Goal: Task Accomplishment & Management: Manage account settings

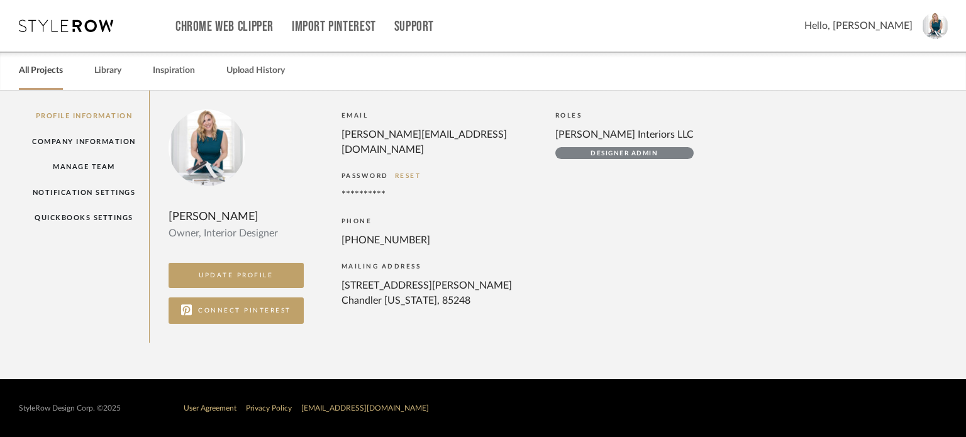
click at [50, 67] on link "All Projects" at bounding box center [41, 70] width 44 height 17
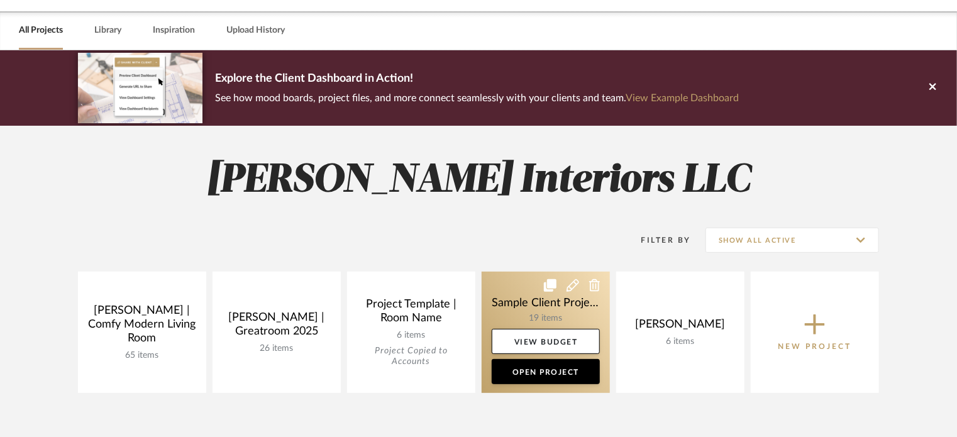
scroll to position [63, 0]
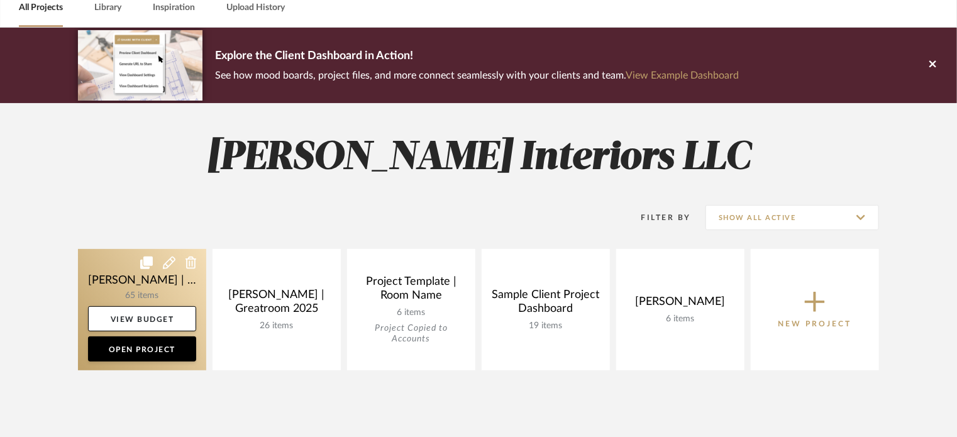
click at [149, 289] on link at bounding box center [142, 309] width 128 height 121
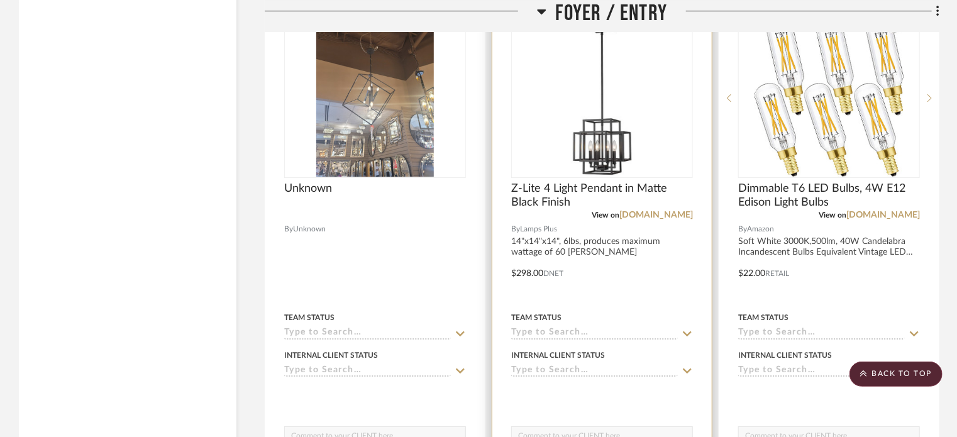
scroll to position [4621, 0]
click at [658, 213] on link "lampsplus.com" at bounding box center [656, 215] width 74 height 9
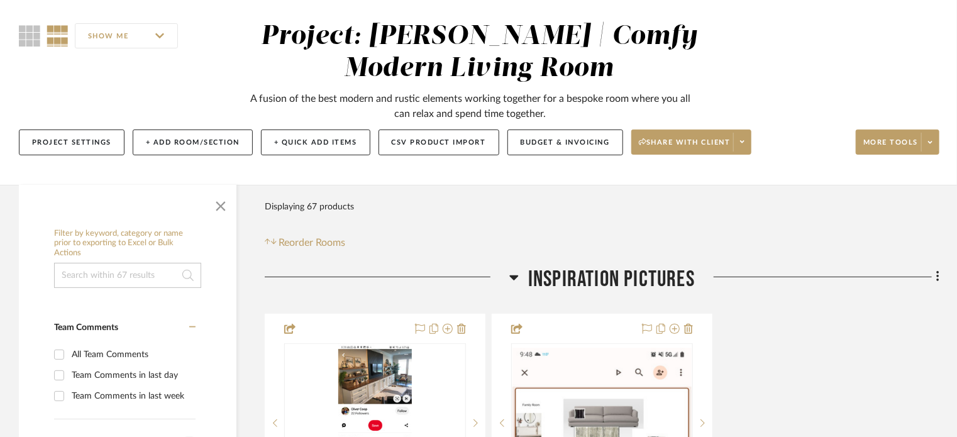
scroll to position [0, 0]
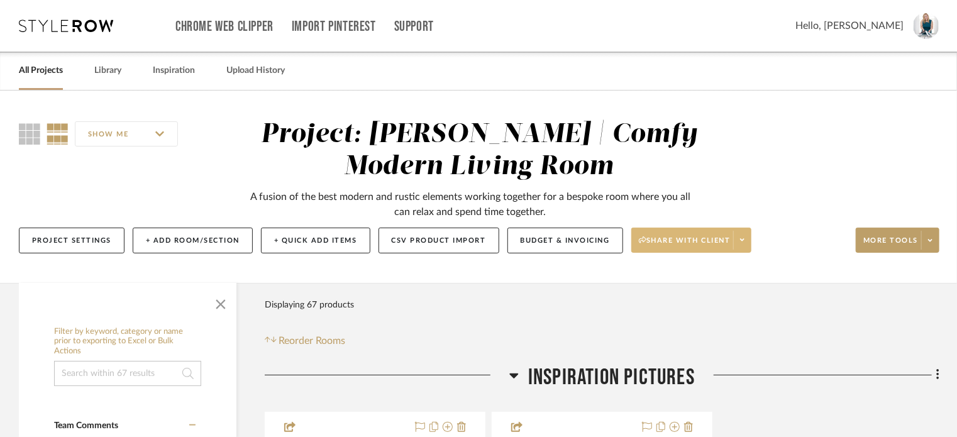
click at [745, 238] on icon at bounding box center [742, 239] width 4 height 7
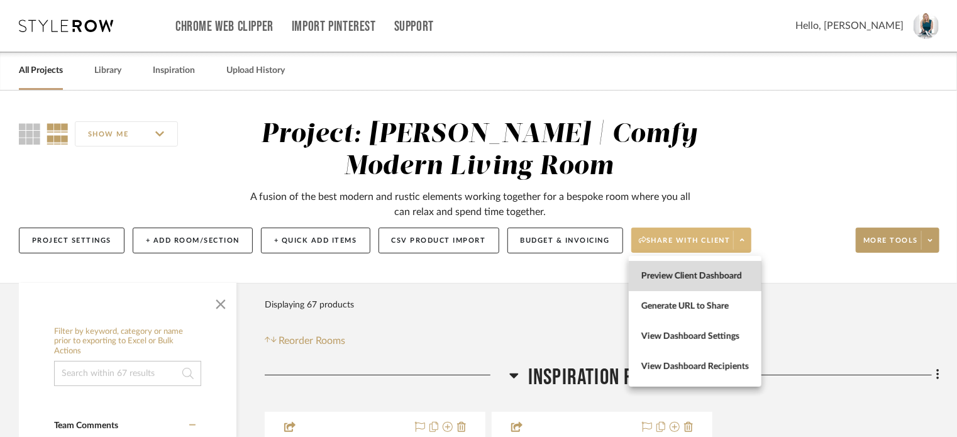
click at [713, 281] on span "Preview Client Dashboard" at bounding box center [695, 276] width 108 height 11
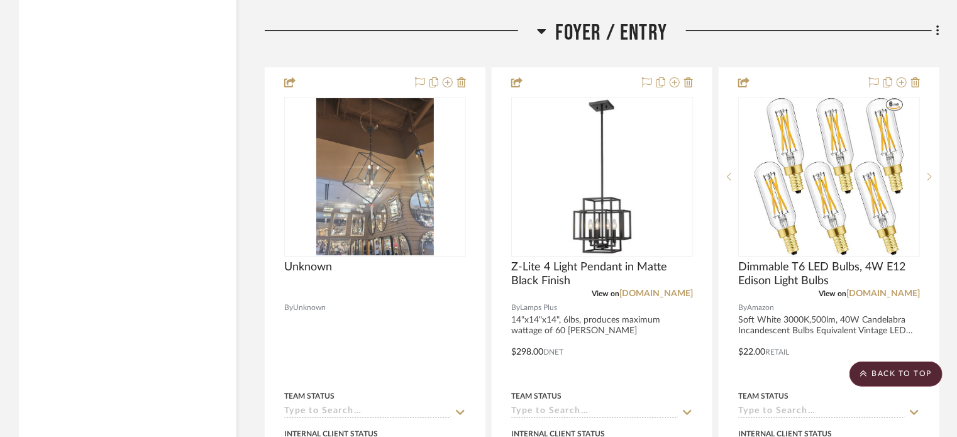
scroll to position [4545, 0]
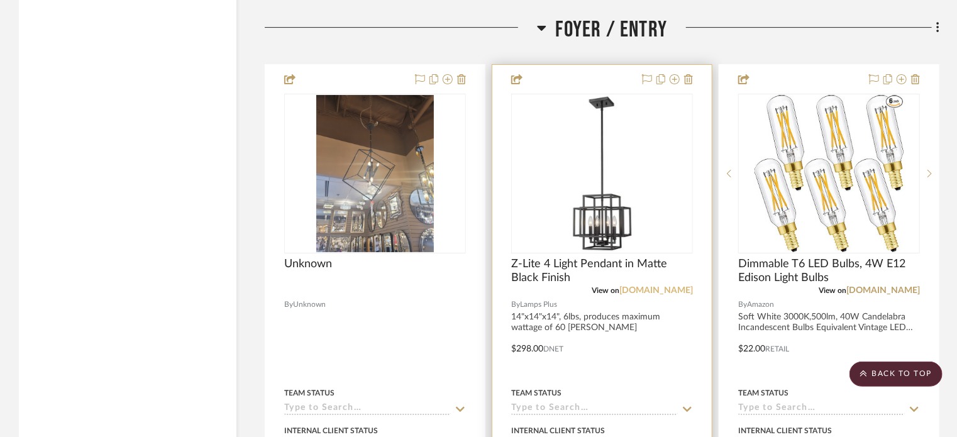
click at [671, 291] on link "lampsplus.com" at bounding box center [656, 290] width 74 height 9
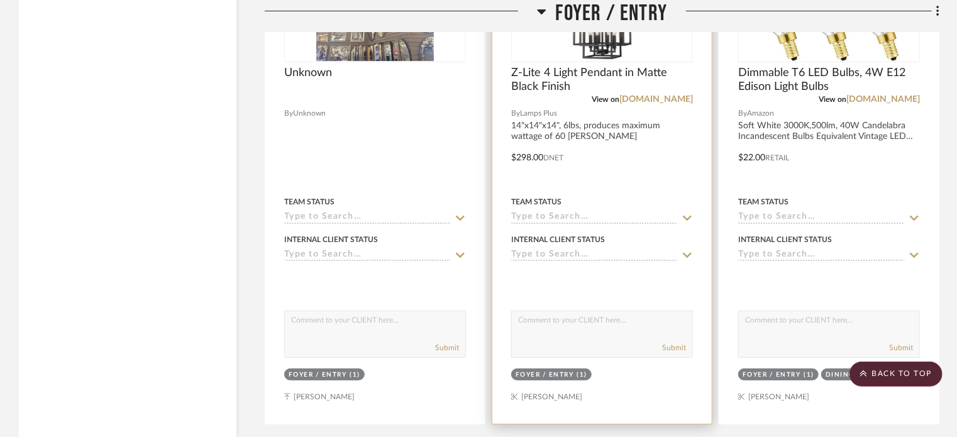
scroll to position [4747, 0]
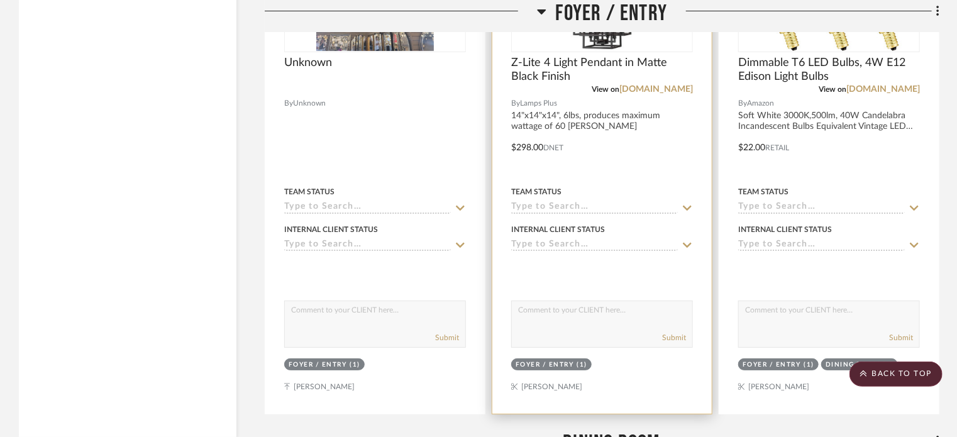
click at [536, 323] on textarea at bounding box center [602, 313] width 180 height 24
paste textarea "https://www.lampsplus.com/products/titania-14-inch-wide-matte-black-4-light-pen…"
type textarea "https://www.lampsplus.com/products/titania-14-inch-wide-matte-black-4-light-pen…"
click at [676, 340] on button "Submit" at bounding box center [674, 337] width 24 height 11
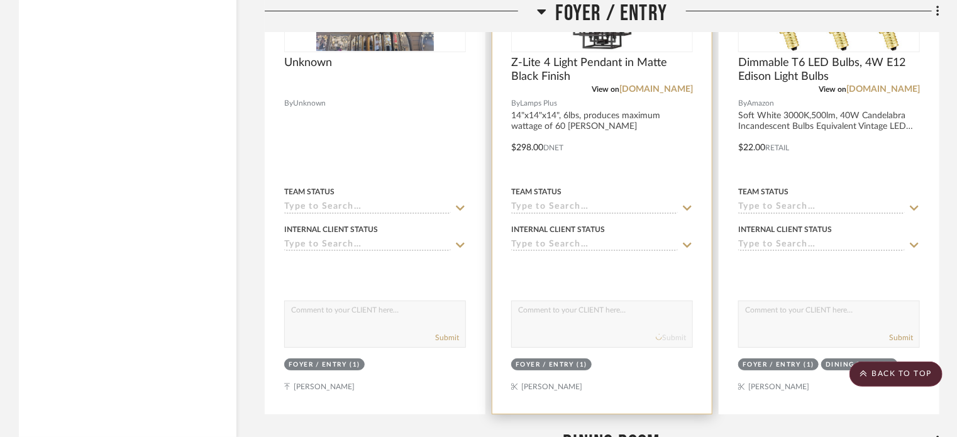
scroll to position [0, 0]
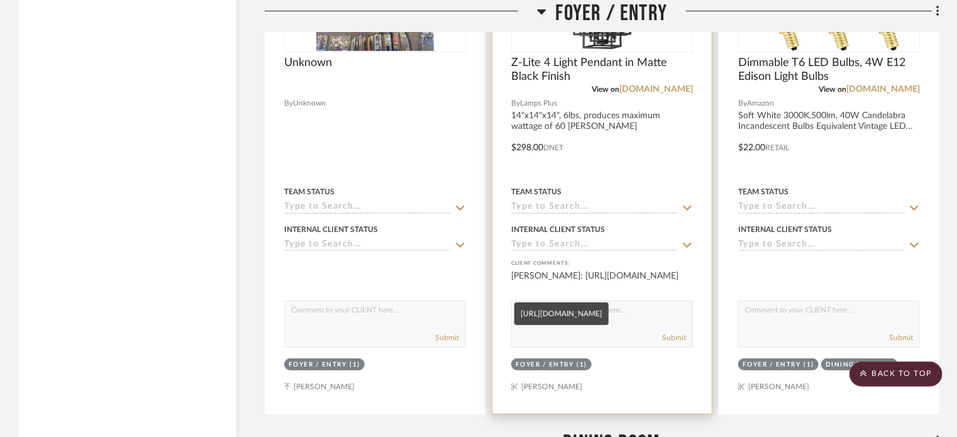
click at [619, 289] on div "Melissa Berry: https://www.lampsplus.com/products/titania-14-inch-wide-matte-bl…" at bounding box center [602, 282] width 182 height 25
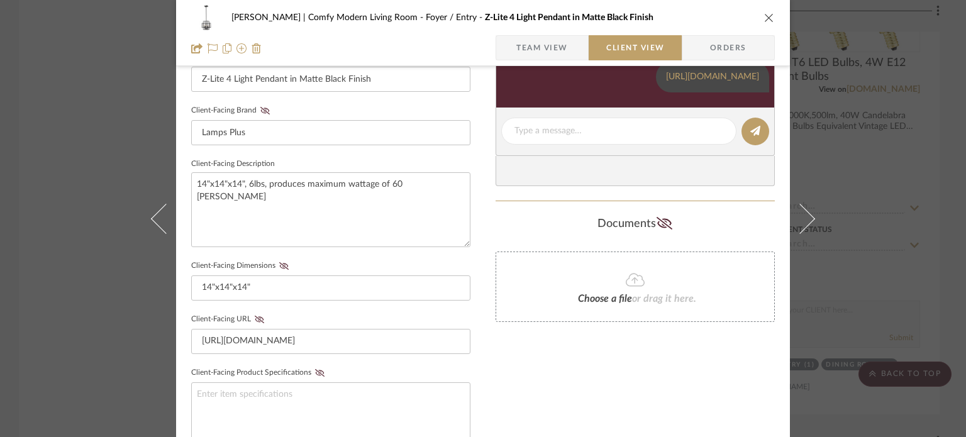
scroll to position [374, 0]
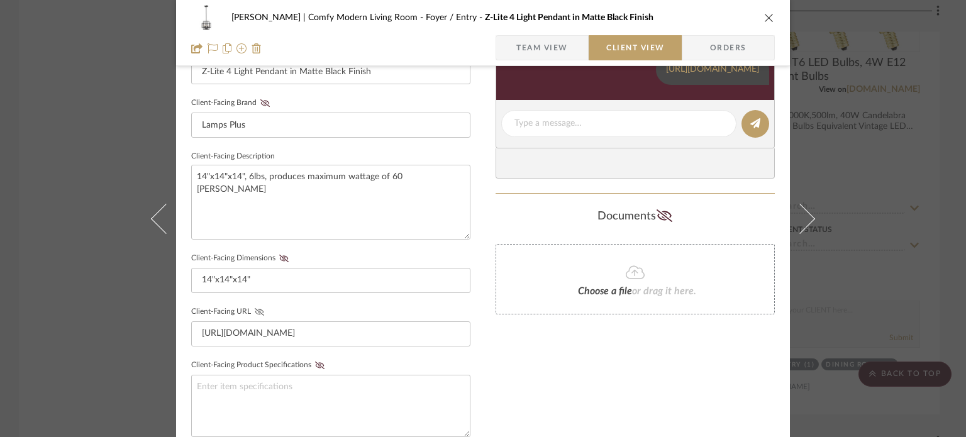
click at [255, 311] on icon at bounding box center [259, 312] width 9 height 8
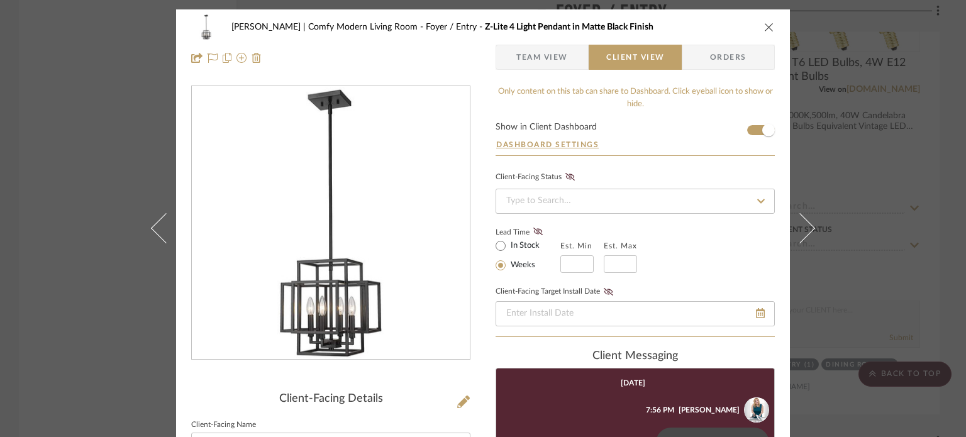
click at [757, 28] on div "Jeziorski | Comfy Modern Living Room Foyer / Entry Z-Lite 4 Light Pendant in Ma…" at bounding box center [483, 26] width 584 height 25
click at [767, 29] on icon "close" at bounding box center [769, 27] width 10 height 10
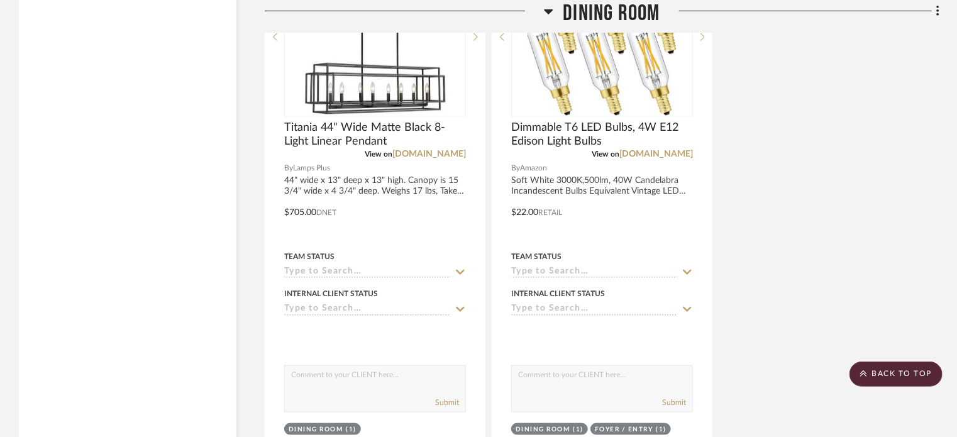
scroll to position [5299, 0]
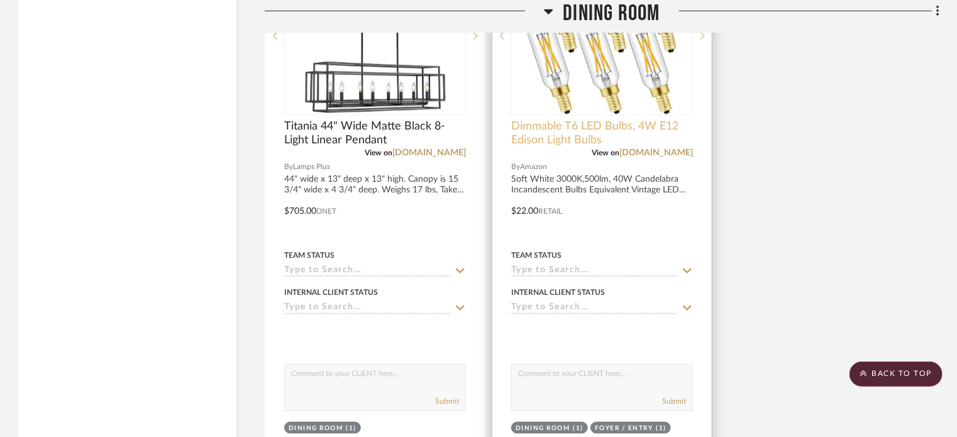
click at [684, 140] on span "Dimmable T6 LED Bulbs, 4W E12 Edison Light Bulbs" at bounding box center [602, 133] width 182 height 28
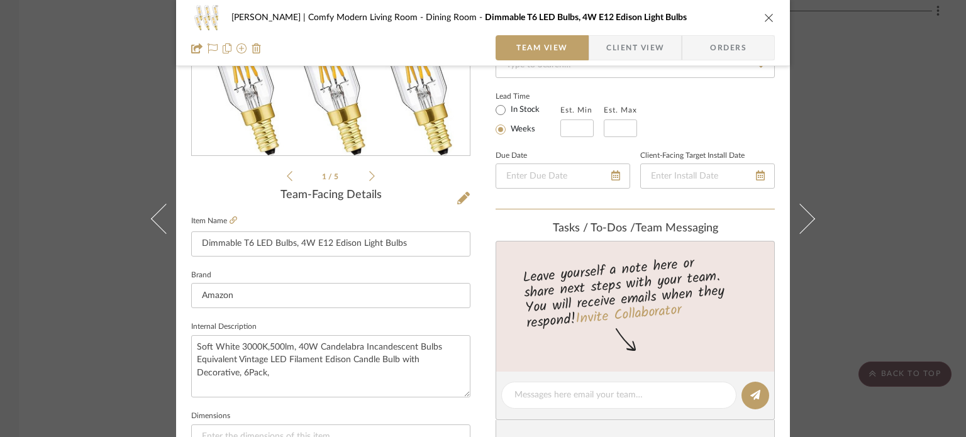
scroll to position [197, 0]
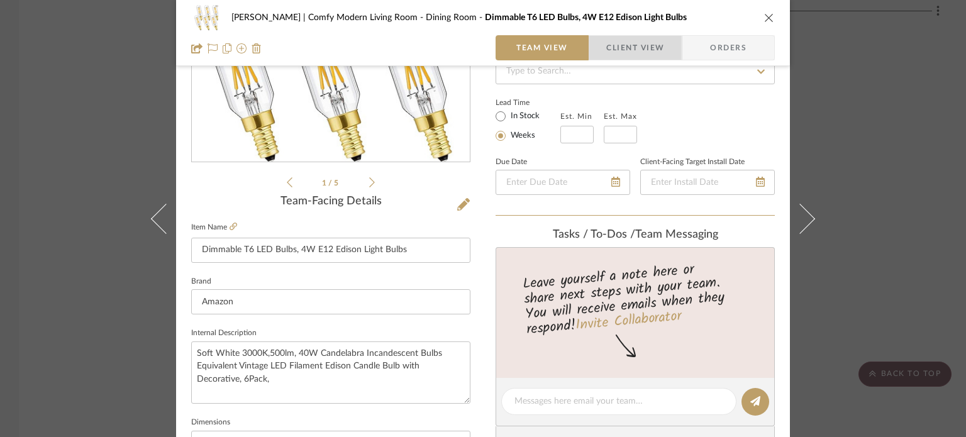
click at [636, 46] on span "Client View" at bounding box center [635, 47] width 58 height 25
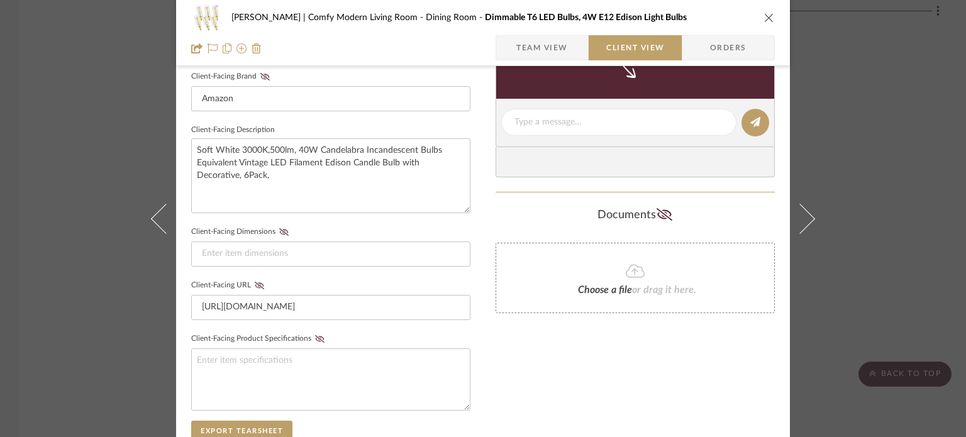
scroll to position [400, 0]
click at [255, 286] on icon at bounding box center [259, 286] width 9 height 8
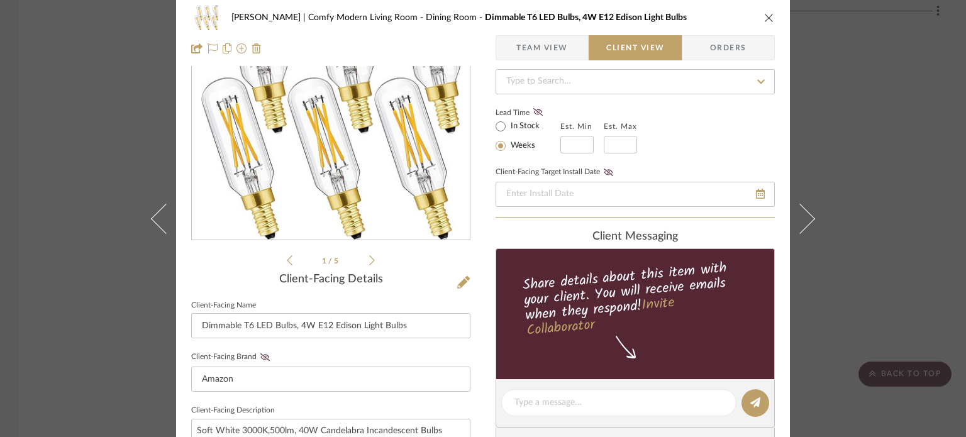
scroll to position [0, 0]
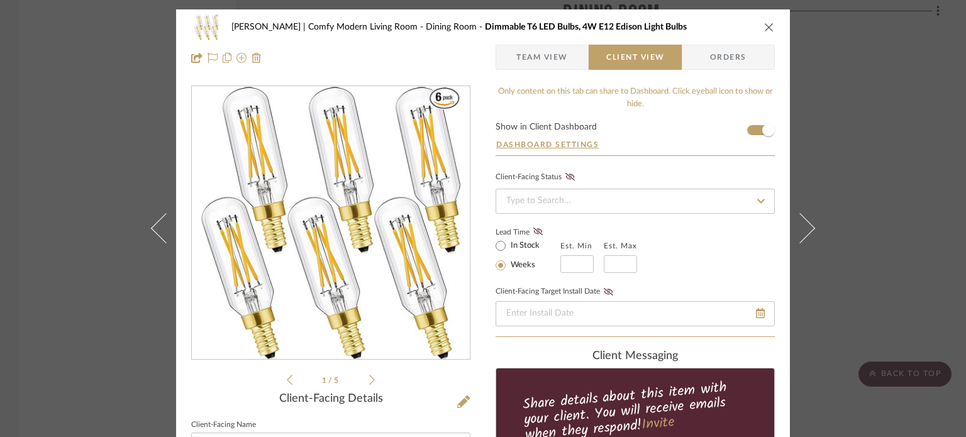
click at [767, 30] on icon "close" at bounding box center [769, 27] width 10 height 10
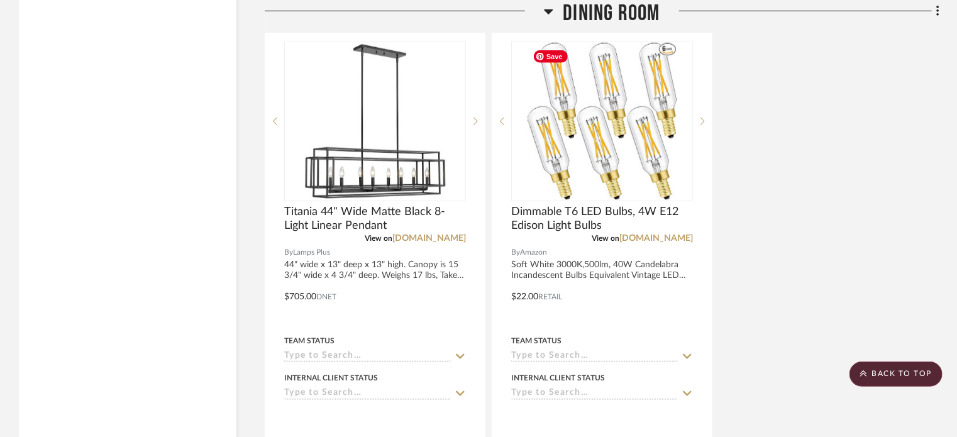
scroll to position [5248, 0]
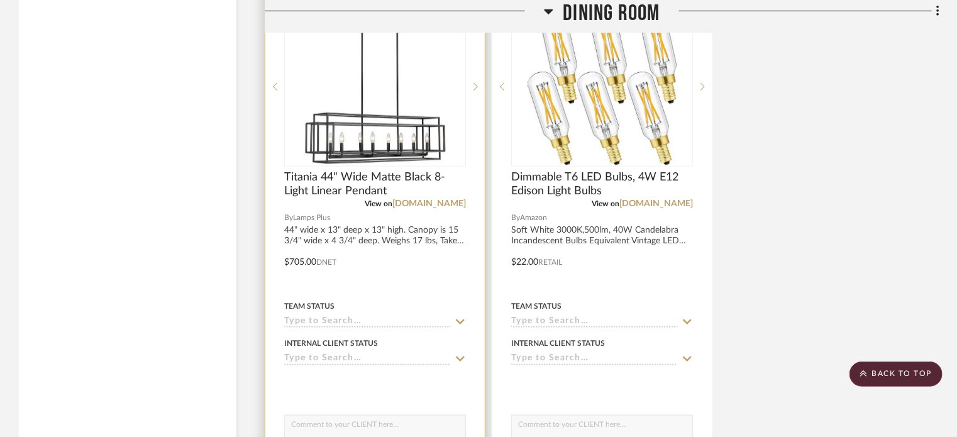
click at [468, 170] on div at bounding box center [374, 253] width 219 height 550
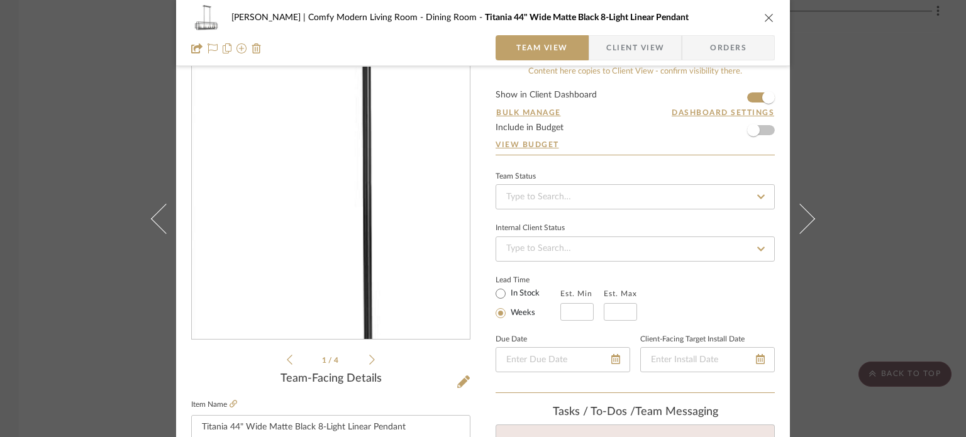
scroll to position [0, 0]
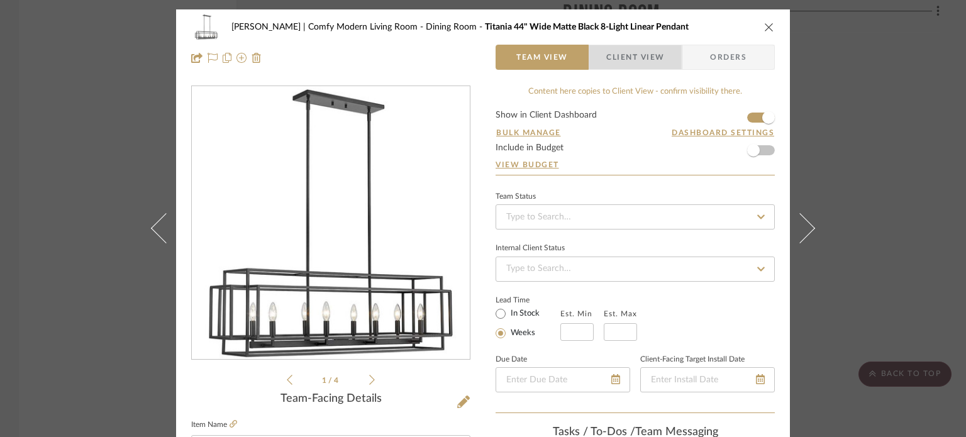
click at [635, 55] on span "Client View" at bounding box center [635, 57] width 58 height 25
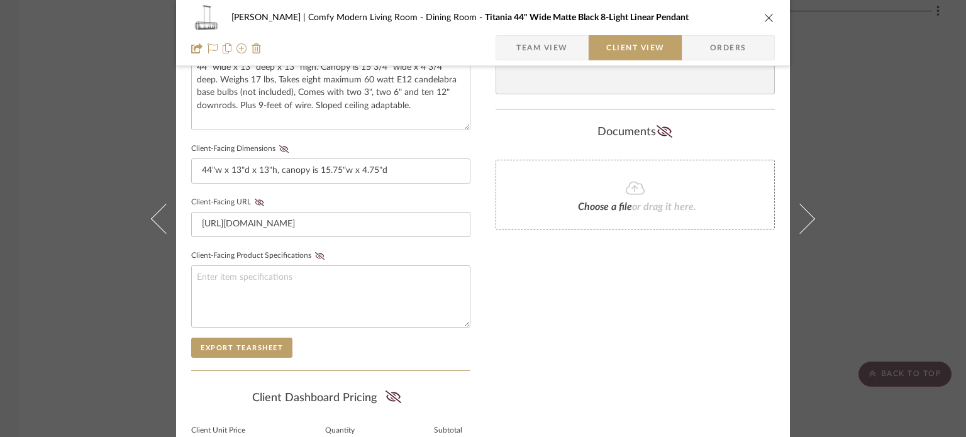
scroll to position [483, 0]
click at [255, 201] on icon at bounding box center [259, 203] width 9 height 8
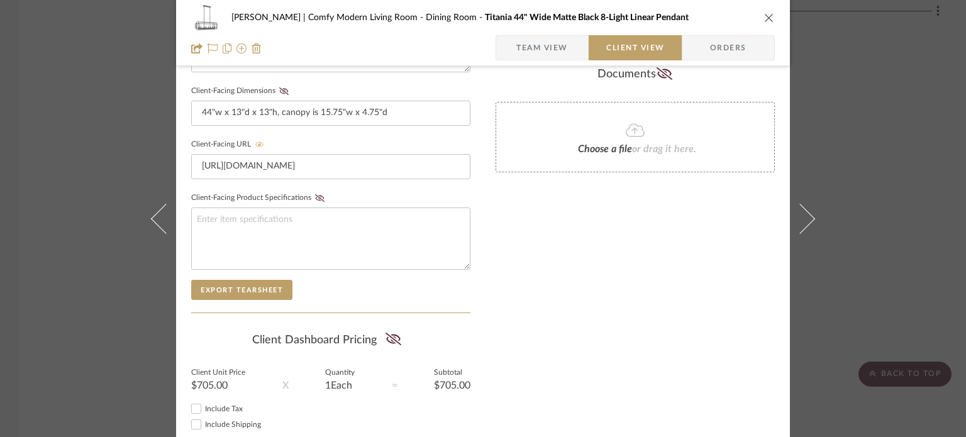
scroll to position [0, 0]
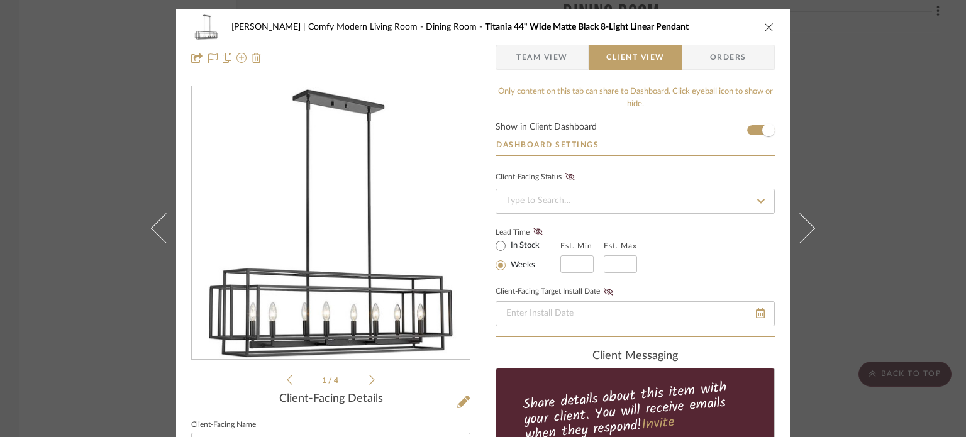
click at [757, 28] on div "Jeziorski | Comfy Modern Living Room Dining Room Titania 44" Wide Matte Black 8…" at bounding box center [483, 26] width 584 height 25
click at [765, 27] on icon "close" at bounding box center [769, 27] width 10 height 10
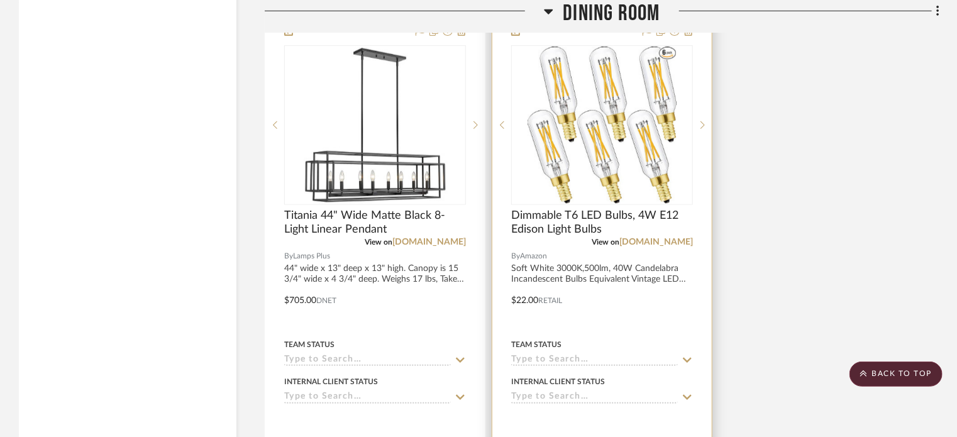
scroll to position [5189, 0]
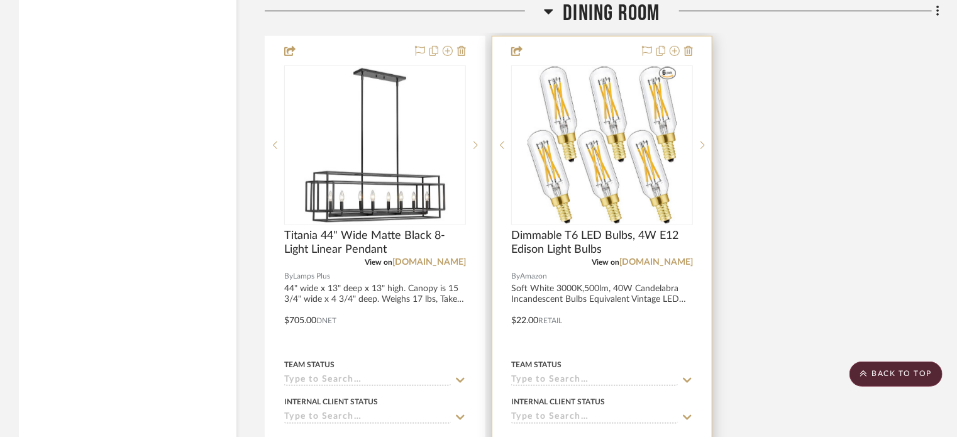
click at [692, 198] on div "1" at bounding box center [782, 145] width 180 height 158
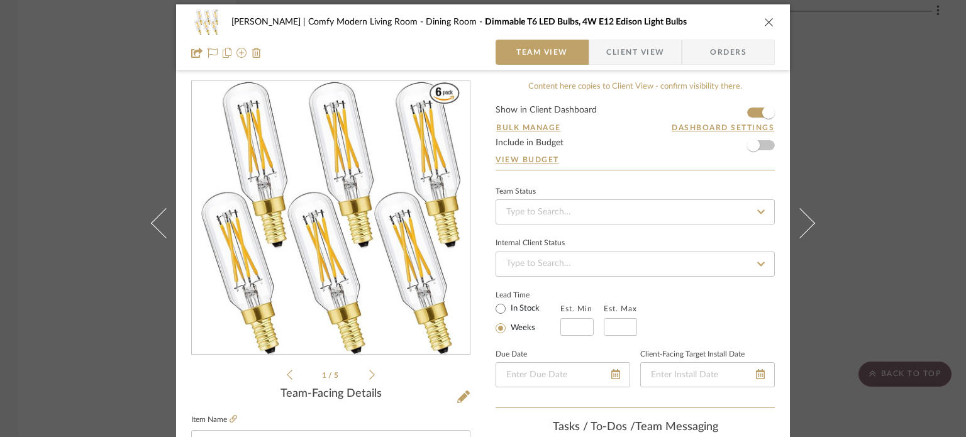
scroll to position [3, 0]
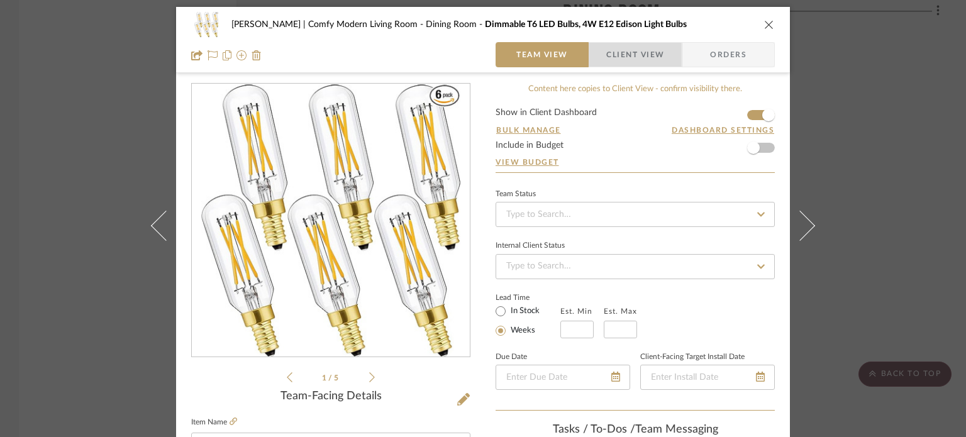
click at [644, 48] on span "Client View" at bounding box center [635, 54] width 58 height 25
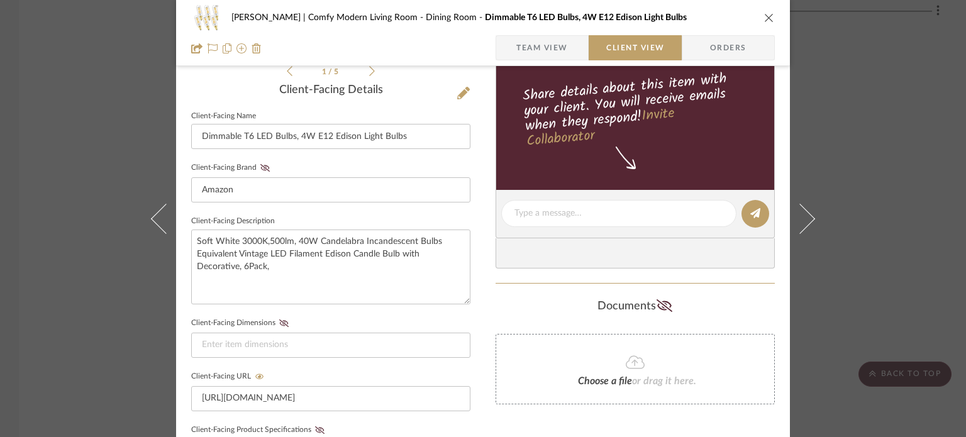
scroll to position [309, 0]
click at [757, 14] on div "Jeziorski | Comfy Modern Living Room Dining Room Dimmable T6 LED Bulbs, 4W E12 …" at bounding box center [483, 17] width 584 height 25
click at [764, 13] on icon "close" at bounding box center [769, 18] width 10 height 10
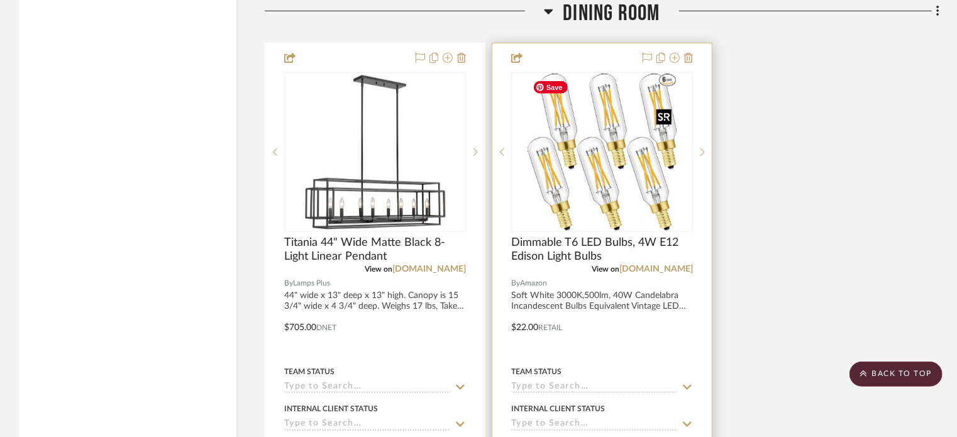
scroll to position [5182, 0]
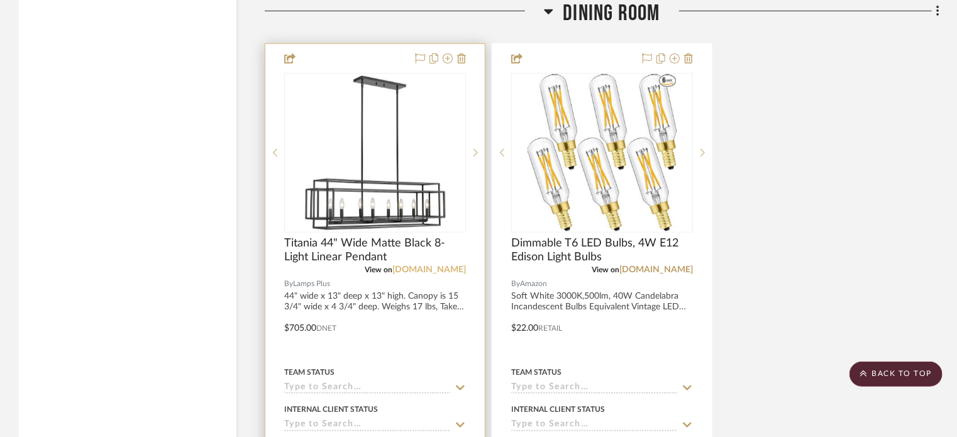
click at [435, 272] on link "lampsplus.com" at bounding box center [429, 269] width 74 height 9
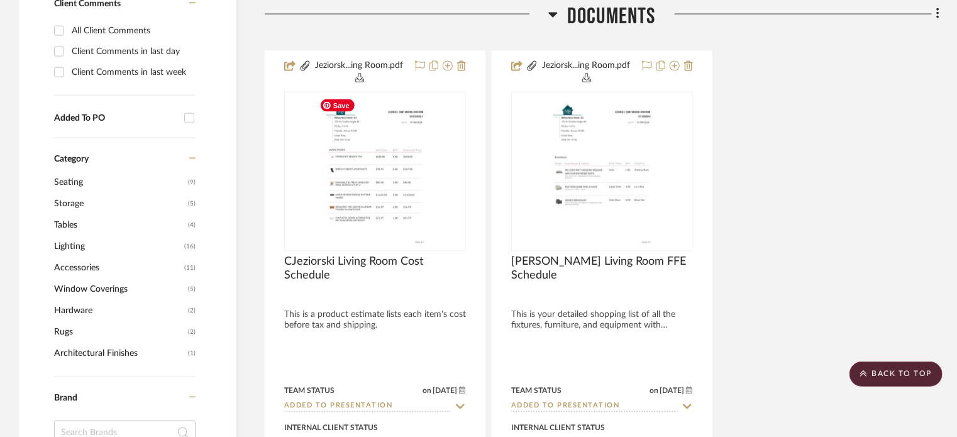
scroll to position [979, 0]
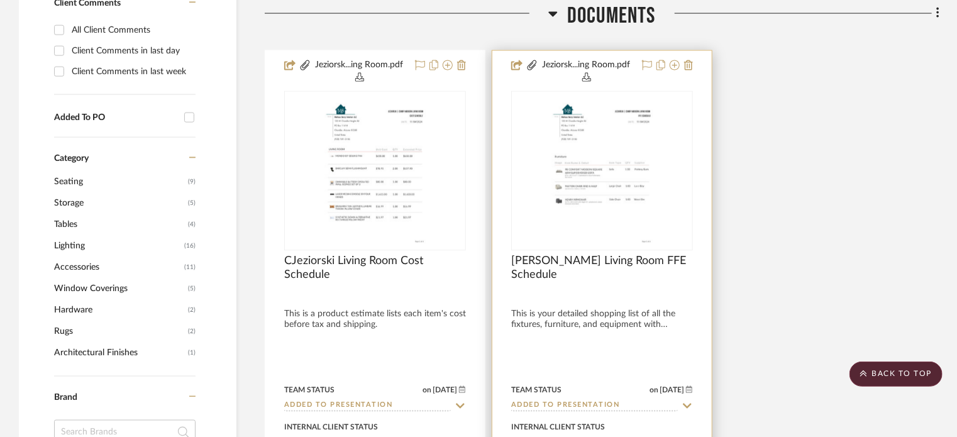
click at [507, 223] on div at bounding box center [601, 332] width 219 height 562
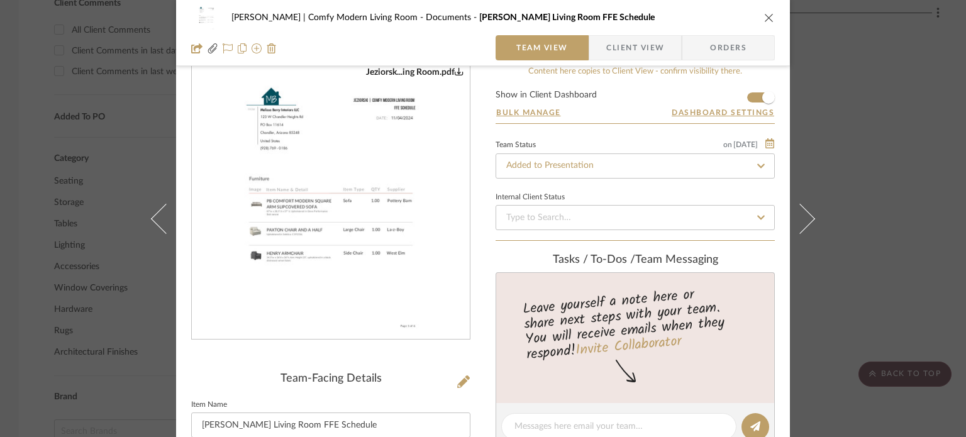
scroll to position [15, 0]
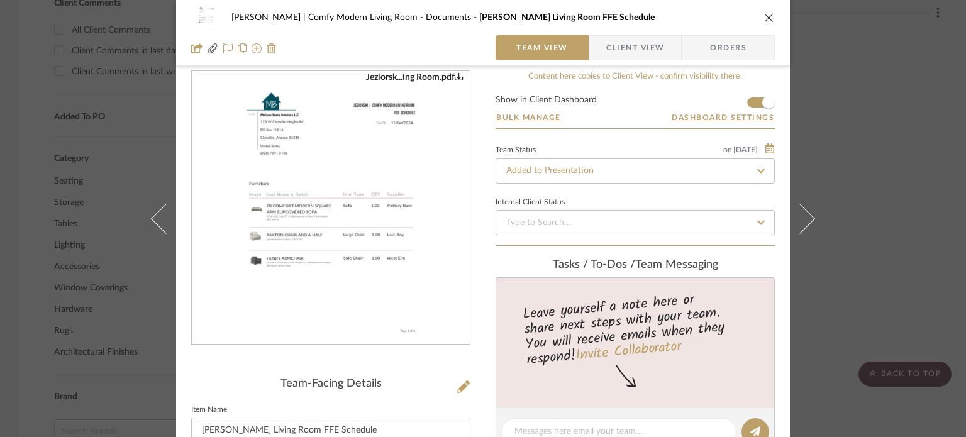
click at [442, 274] on div "Jeziorsk...ing Room.pdf" at bounding box center [331, 208] width 278 height 273
click at [434, 286] on div "Jeziorsk...ing Room.pdf" at bounding box center [331, 208] width 278 height 273
click at [372, 198] on img "0" at bounding box center [330, 208] width 211 height 273
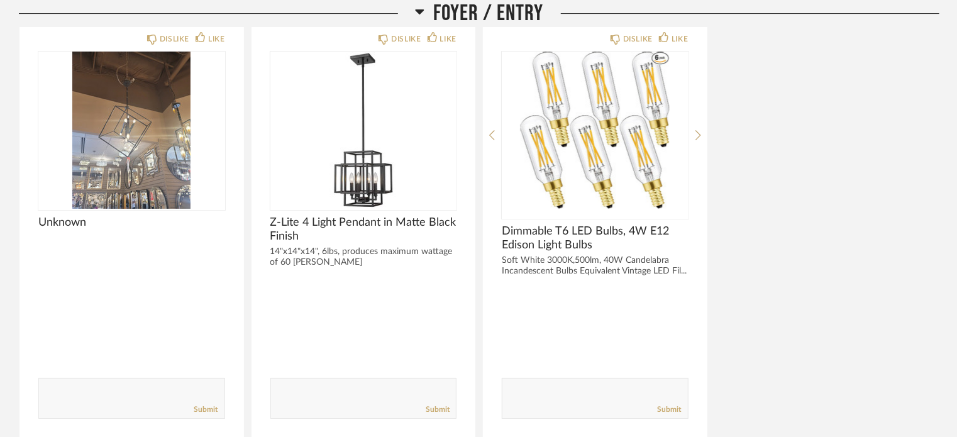
scroll to position [2188, 0]
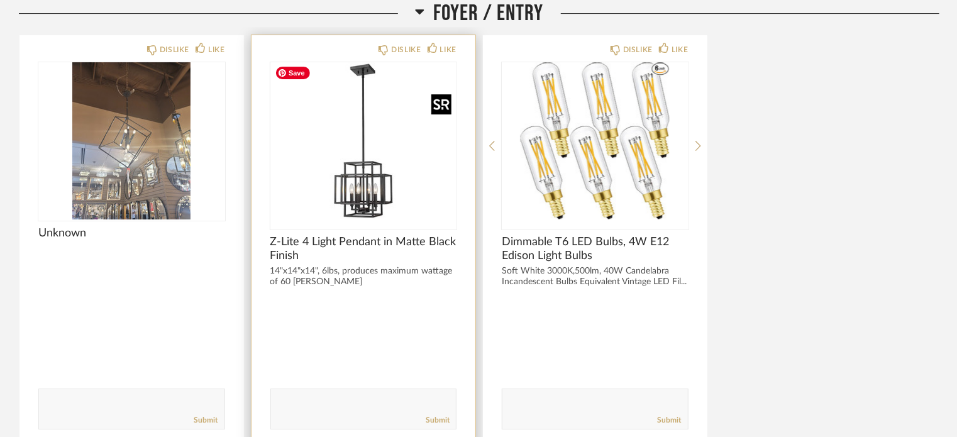
click at [369, 175] on img "0" at bounding box center [363, 140] width 187 height 157
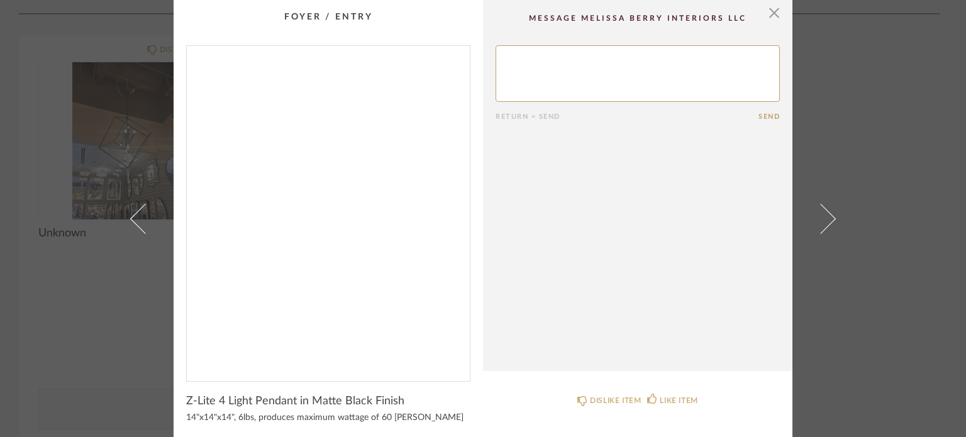
scroll to position [8, 0]
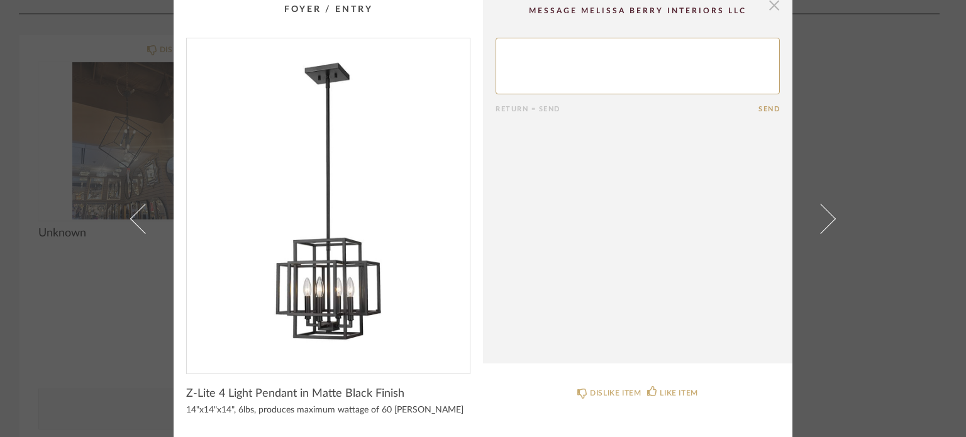
click at [767, 11] on span "button" at bounding box center [774, 4] width 25 height 25
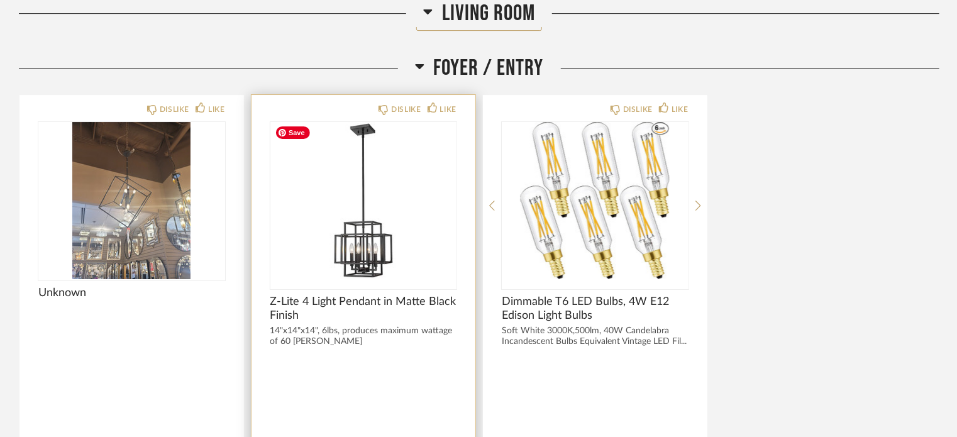
scroll to position [2129, 0]
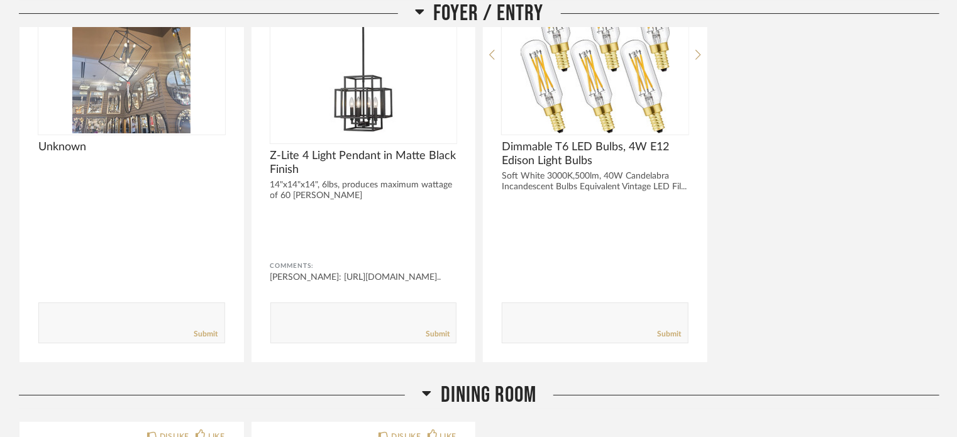
scroll to position [2289, 0]
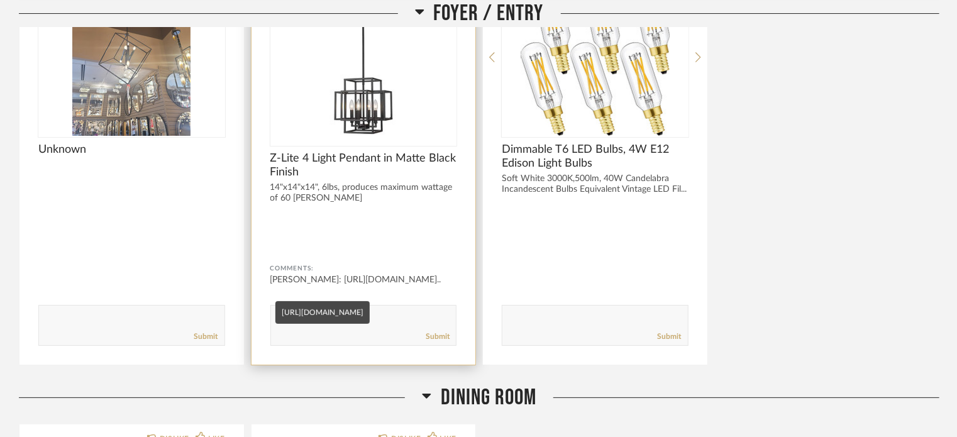
click at [348, 286] on div "Melissa Berry: https://www.lampsplus.com/products/titania-..." at bounding box center [363, 280] width 187 height 13
click at [360, 284] on div "Melissa Berry: https://www.lampsplus.com/products/titania-..." at bounding box center [363, 280] width 187 height 13
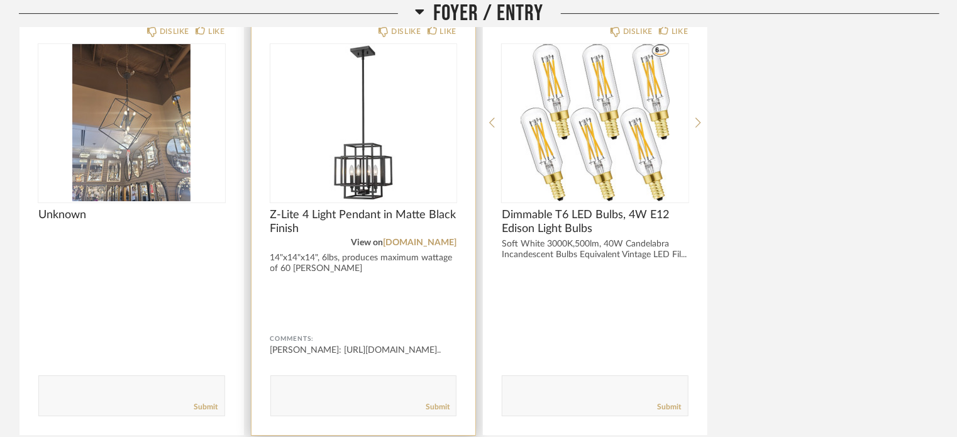
scroll to position [2188, 0]
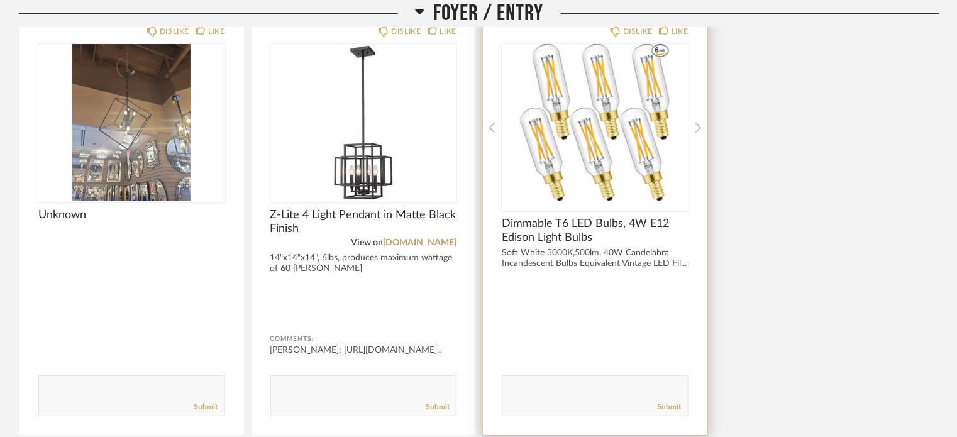
click at [619, 224] on span "Dimmable T6 LED Bulbs, 4W E12 Edison Light Bulbs" at bounding box center [595, 231] width 187 height 28
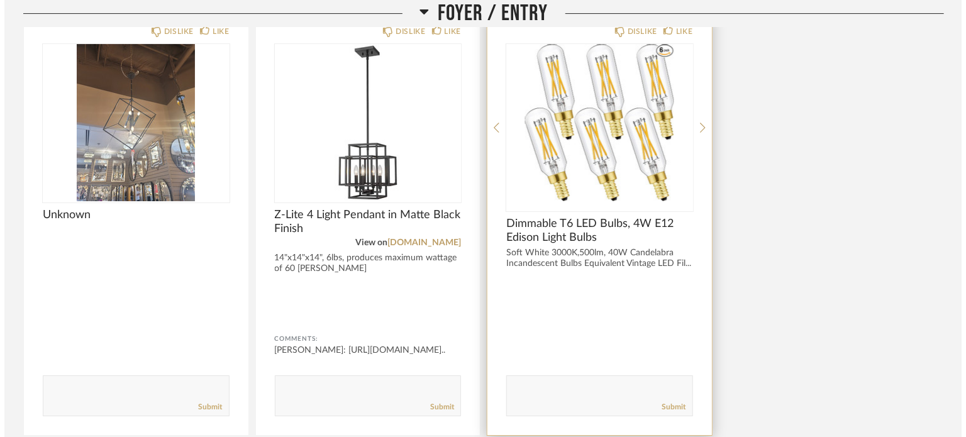
scroll to position [0, 0]
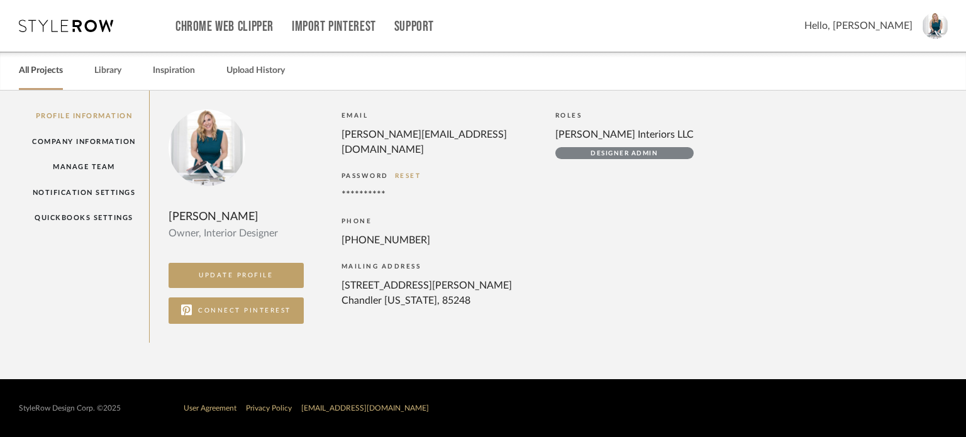
click at [55, 69] on link "All Projects" at bounding box center [41, 70] width 44 height 17
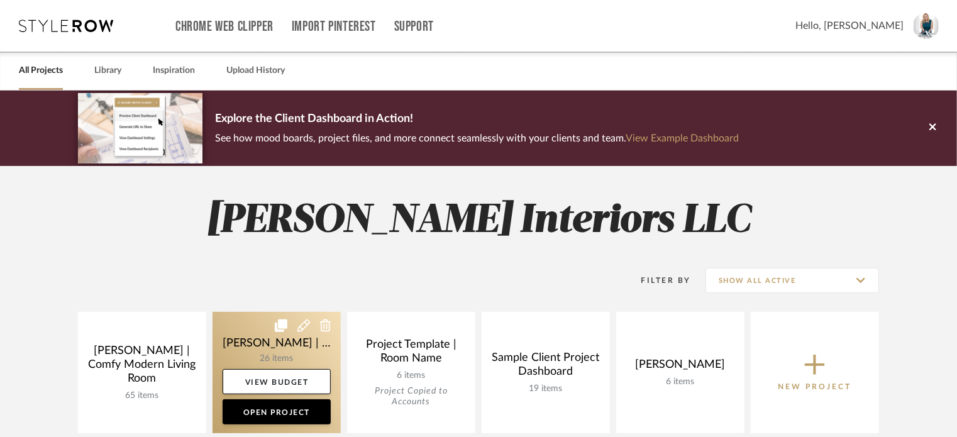
click at [304, 340] on link at bounding box center [277, 372] width 128 height 121
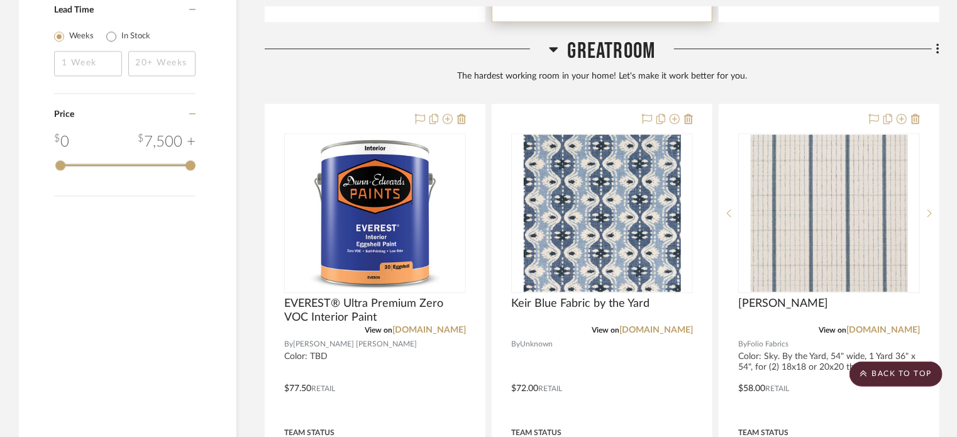
scroll to position [1773, 0]
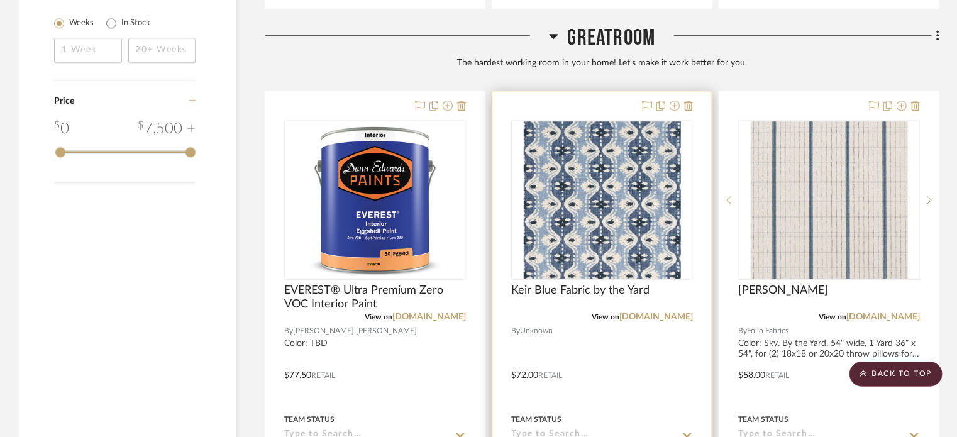
click at [569, 284] on div "Keir Blue Fabric by the Yard" at bounding box center [602, 298] width 182 height 28
click at [697, 177] on div at bounding box center [601, 366] width 219 height 550
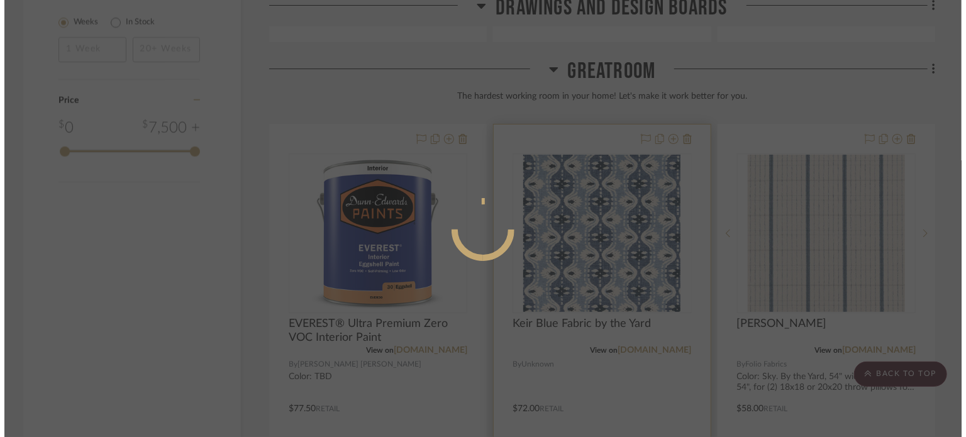
scroll to position [0, 0]
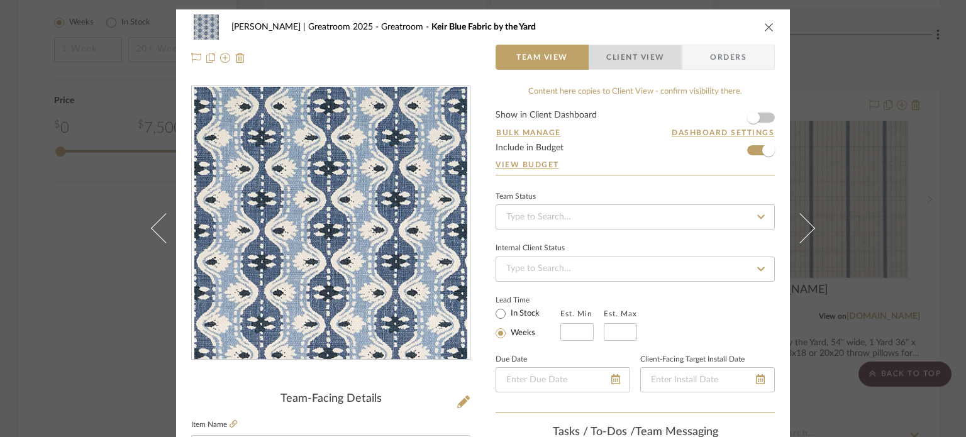
click at [636, 45] on span "Client View" at bounding box center [635, 57] width 58 height 25
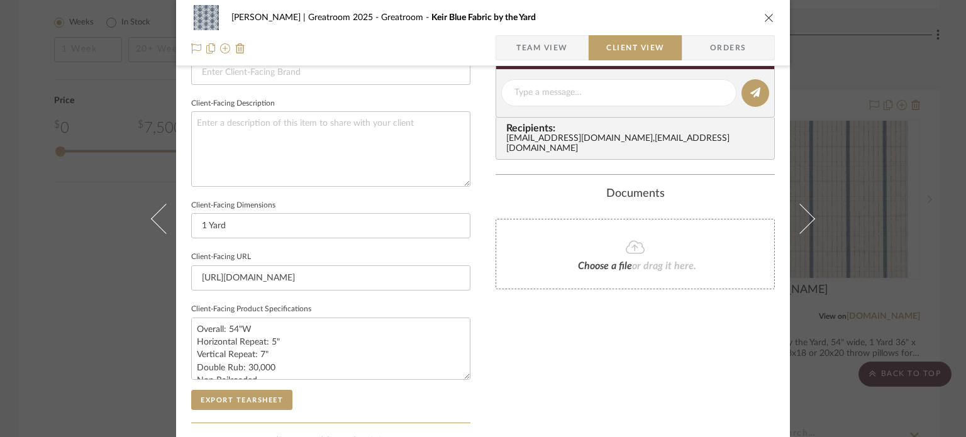
scroll to position [428, 0]
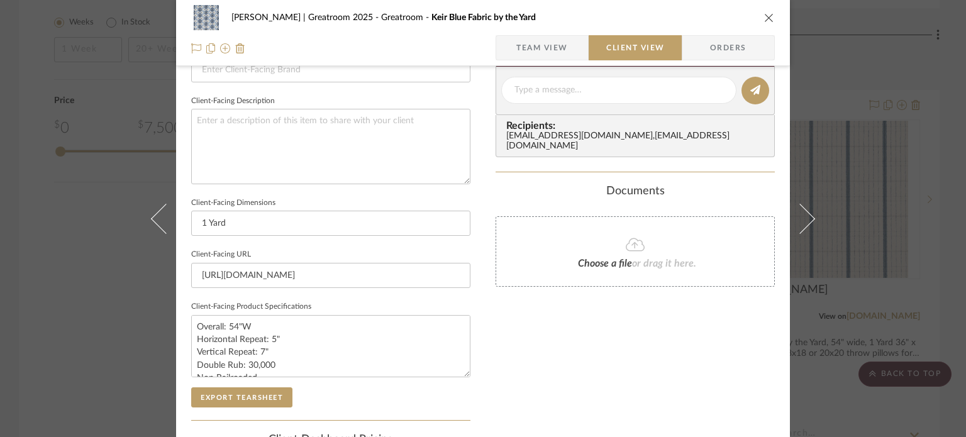
click at [260, 247] on fieldset "Client-Facing URL [URL][DOMAIN_NAME]" at bounding box center [330, 267] width 279 height 42
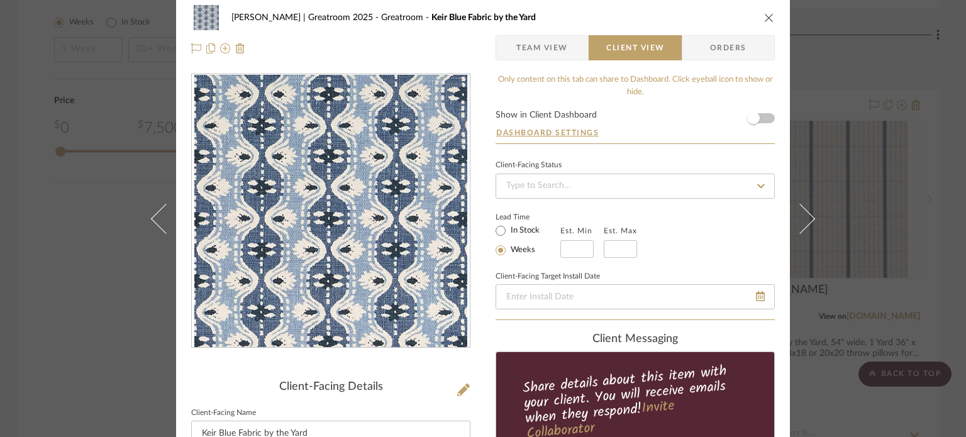
scroll to position [0, 0]
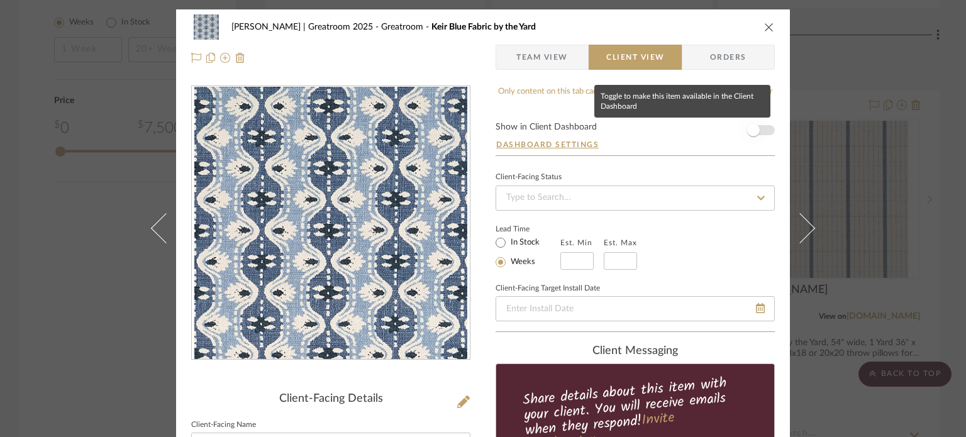
click at [750, 130] on span "button" at bounding box center [753, 130] width 13 height 13
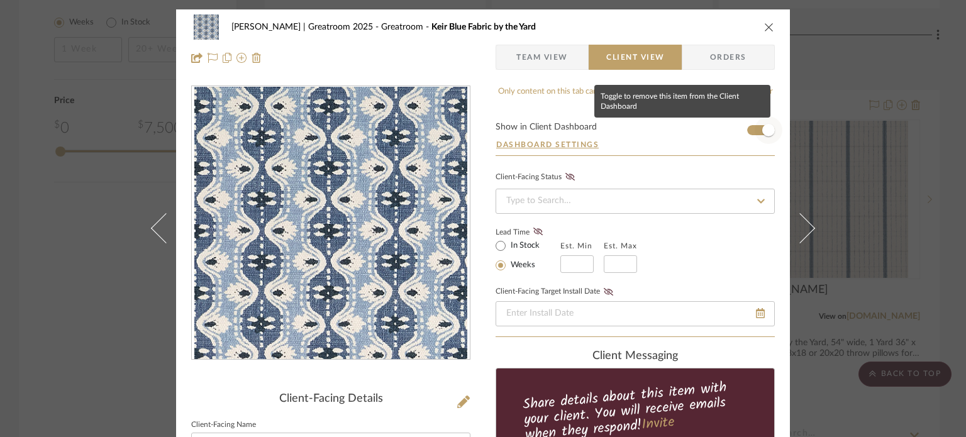
click at [755, 130] on span "button" at bounding box center [769, 130] width 28 height 28
